Goal: Transaction & Acquisition: Obtain resource

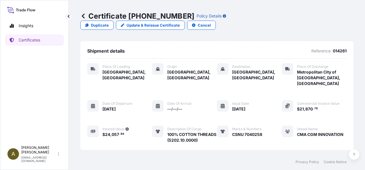
scroll to position [93, 0]
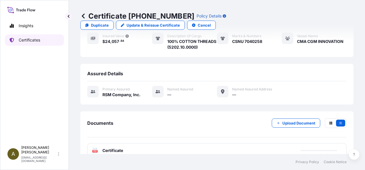
click at [19, 44] on link "Certificates" at bounding box center [34, 39] width 59 height 11
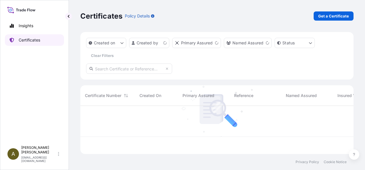
scroll to position [47, 268]
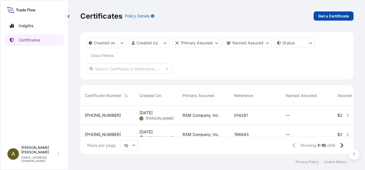
click at [329, 16] on p "Get a Certificate" at bounding box center [333, 16] width 31 height 6
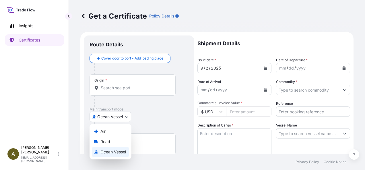
click at [129, 116] on body "Insights Certificates A [PERSON_NAME] [PERSON_NAME][EMAIL_ADDRESS][DOMAIN_NAME]…" at bounding box center [182, 85] width 365 height 170
click at [110, 142] on div "Road" at bounding box center [110, 142] width 37 height 10
select select "Road"
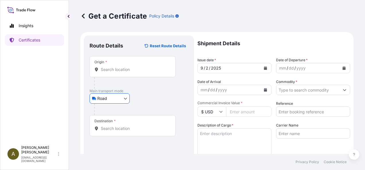
click at [129, 68] on input "Origin *" at bounding box center [135, 70] width 68 height 6
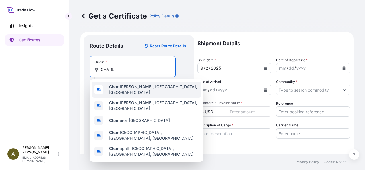
click at [134, 87] on span "[PERSON_NAME], [GEOGRAPHIC_DATA], [GEOGRAPHIC_DATA]" at bounding box center [154, 89] width 90 height 11
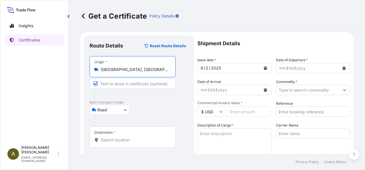
type input "[GEOGRAPHIC_DATA], [GEOGRAPHIC_DATA], [GEOGRAPHIC_DATA]"
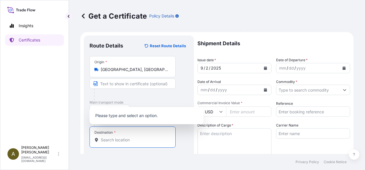
click at [111, 142] on input "Destination *" at bounding box center [135, 140] width 68 height 6
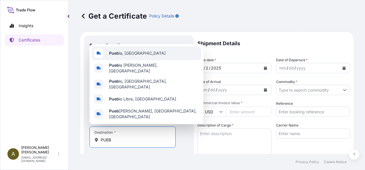
click at [139, 60] on div "Pueb la, [GEOGRAPHIC_DATA]" at bounding box center [146, 53] width 109 height 14
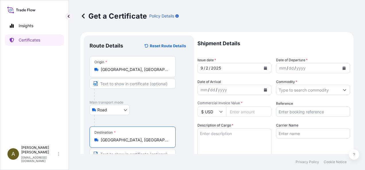
type input "[GEOGRAPHIC_DATA], [GEOGRAPHIC_DATA]"
click at [341, 67] on button "Calendar" at bounding box center [343, 68] width 9 height 9
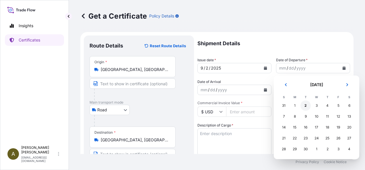
click at [306, 107] on div "2" at bounding box center [305, 106] width 10 height 10
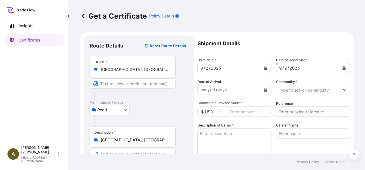
click at [343, 91] on icon "Show suggestions" at bounding box center [344, 89] width 3 height 3
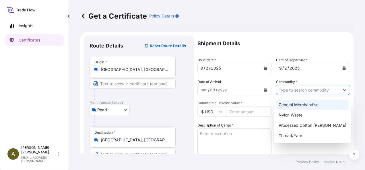
click at [306, 104] on div "General Merchandise" at bounding box center [312, 105] width 72 height 10
type input "General Merchandise"
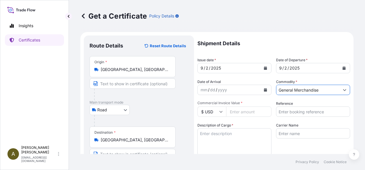
click at [248, 114] on input "Commercial Invoice Value *" at bounding box center [248, 112] width 45 height 10
type input "31495.37"
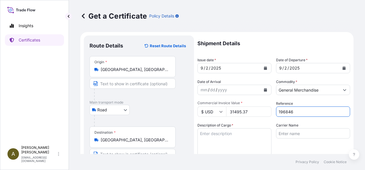
type input "196846"
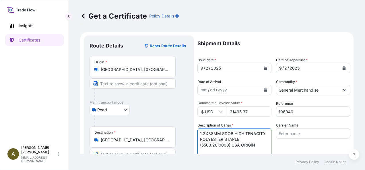
type textarea "1.2X38MM SDOB HIGH TENACITY POLYESTER STAPLE (5503.20.0000) USA ORIGIN"
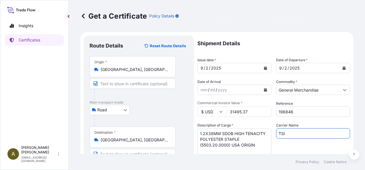
type input "TSI"
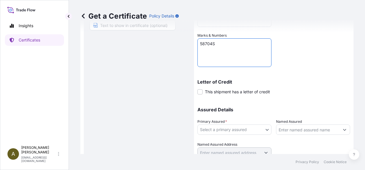
scroll to position [152, 0]
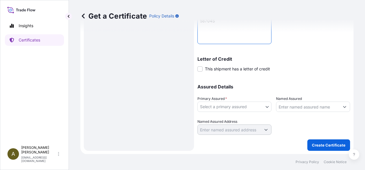
type textarea "58704S"
click at [251, 106] on body "Insights Certificates A [PERSON_NAME] [PERSON_NAME][EMAIL_ADDRESS][DOMAIN_NAME]…" at bounding box center [182, 85] width 365 height 170
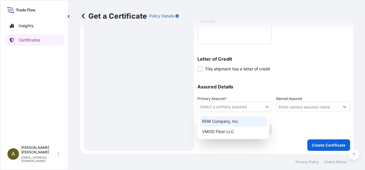
click at [230, 120] on div "RSM Company, Inc." at bounding box center [233, 121] width 67 height 10
select select "31552"
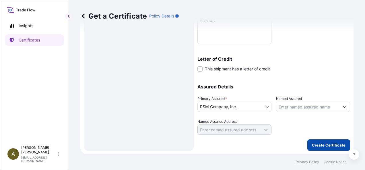
click at [322, 145] on p "Create Certificate" at bounding box center [329, 146] width 34 height 6
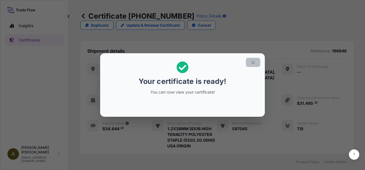
click at [253, 63] on icon "button" at bounding box center [252, 62] width 5 height 5
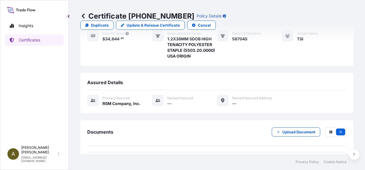
scroll to position [94, 0]
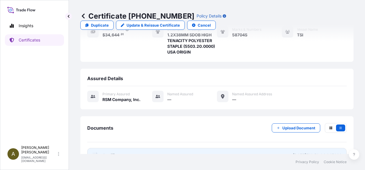
click at [197, 148] on link "PDF Certificate [DATE]T16:52:04.245666" at bounding box center [216, 155] width 259 height 15
